Goal: Find specific page/section: Find specific page/section

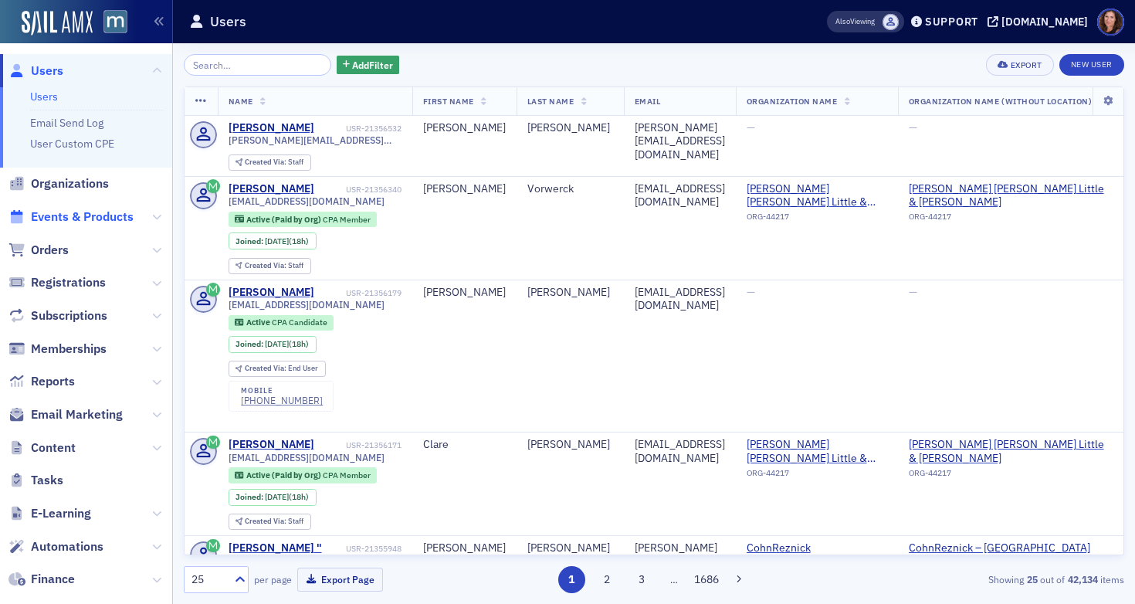
click at [89, 222] on span "Events & Products" at bounding box center [82, 217] width 103 height 17
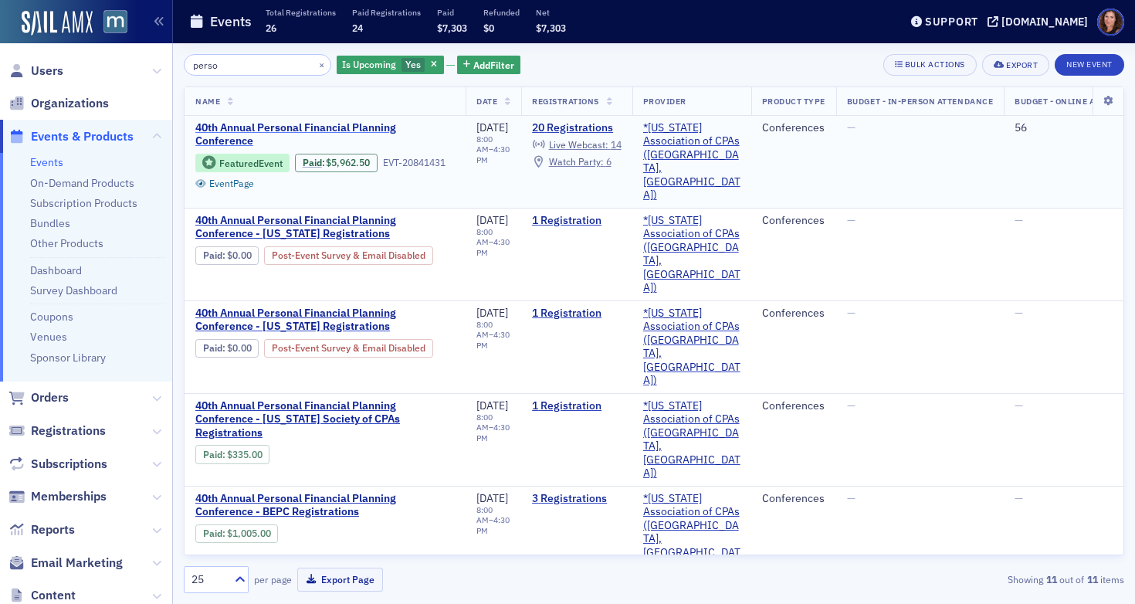
type input "perso"
click at [277, 131] on span "40th Annual Personal Financial Planning Conference" at bounding box center [325, 134] width 260 height 27
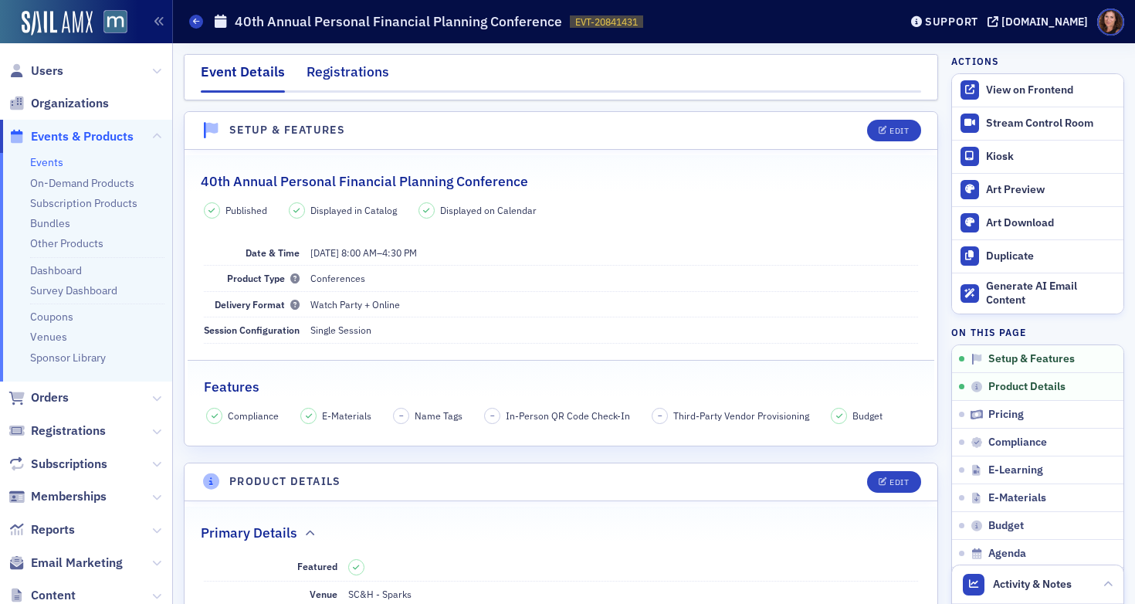
click at [349, 72] on div "Registrations" at bounding box center [348, 76] width 83 height 29
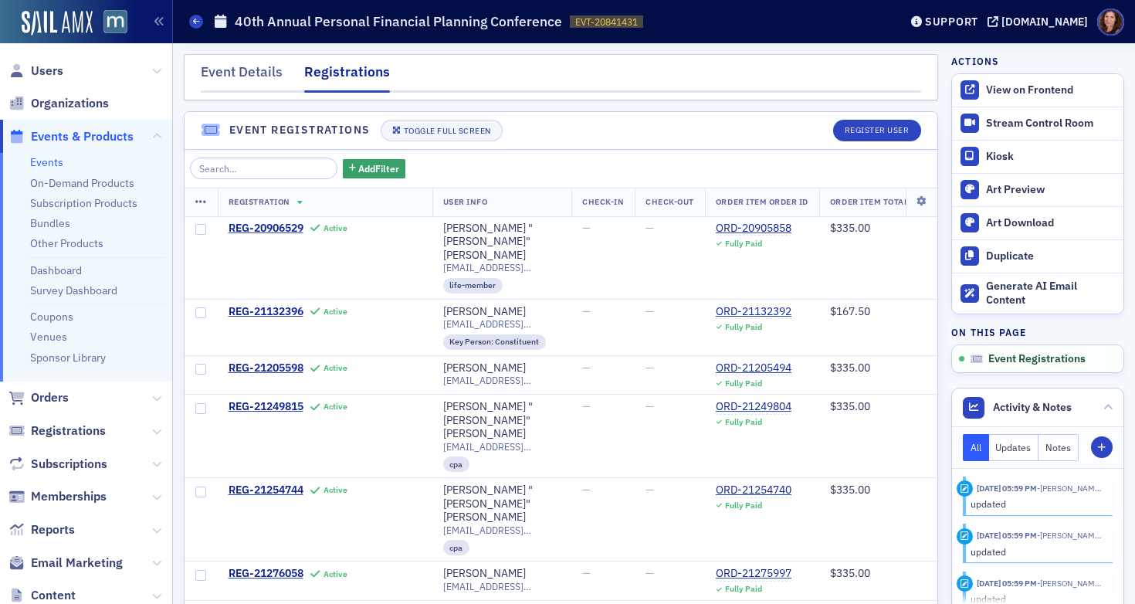
click at [42, 168] on link "Events" at bounding box center [46, 162] width 33 height 14
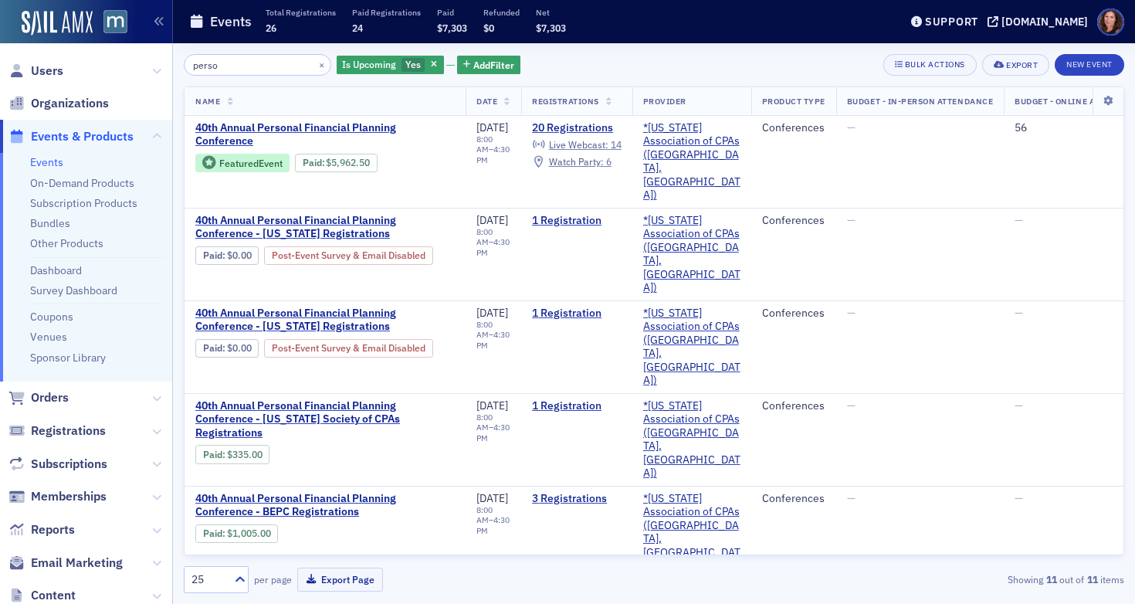
click at [261, 63] on input "perso" at bounding box center [258, 65] width 148 height 22
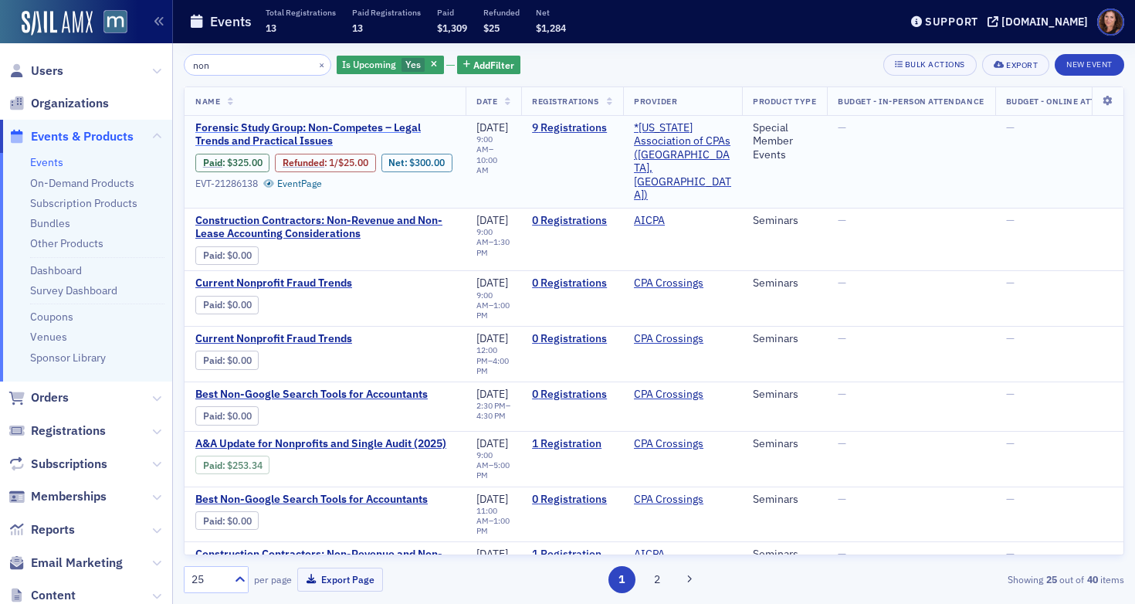
type input "non"
click at [297, 129] on span "Forensic Study Group: Non-Competes – Legal Trends and Practical Issues" at bounding box center [325, 134] width 260 height 27
